Goal: Task Accomplishment & Management: Complete application form

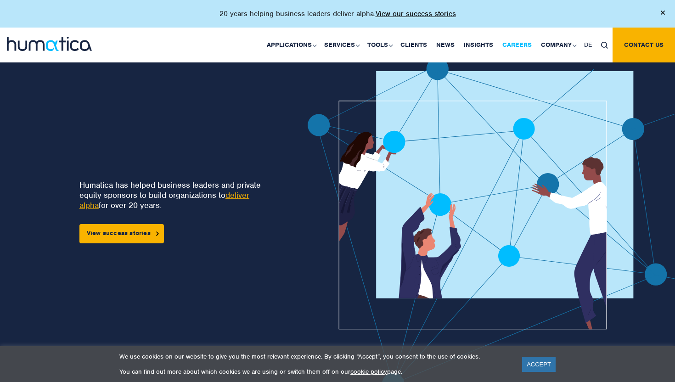
click at [503, 44] on link "Careers" at bounding box center [517, 45] width 39 height 35
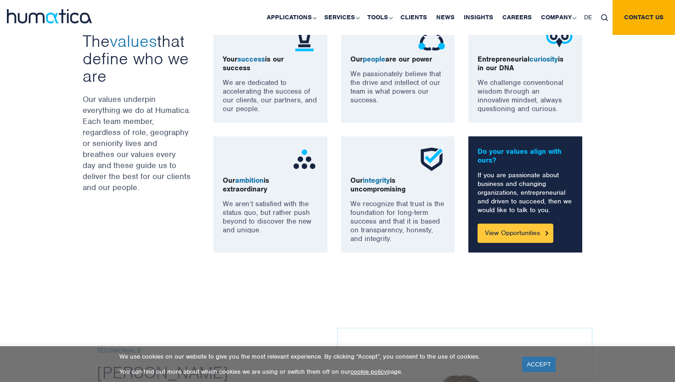
click at [524, 235] on link "View Opportunities" at bounding box center [516, 233] width 76 height 19
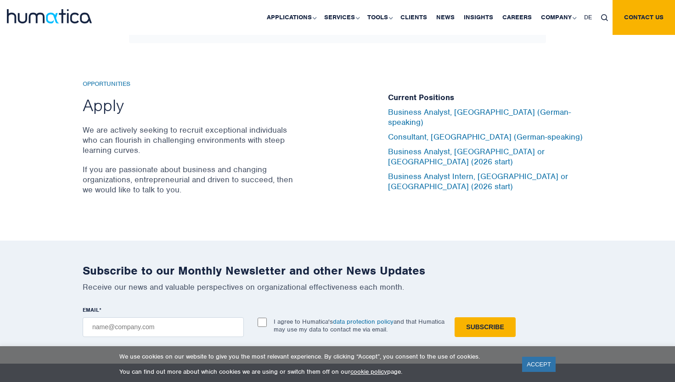
scroll to position [3024, 0]
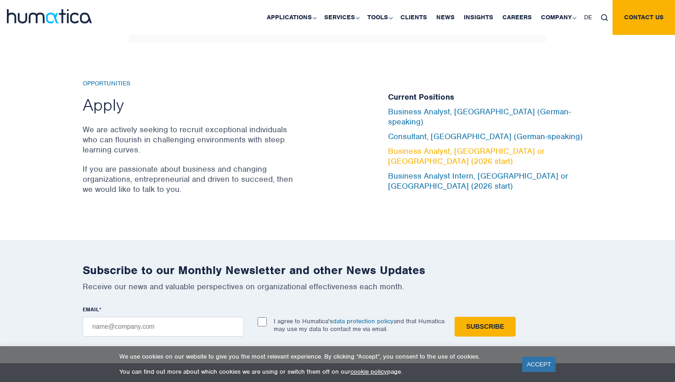
click at [406, 151] on link "Business Analyst, [GEOGRAPHIC_DATA] or [GEOGRAPHIC_DATA] (2026 start)" at bounding box center [466, 156] width 157 height 20
